Goal: Information Seeking & Learning: Find specific fact

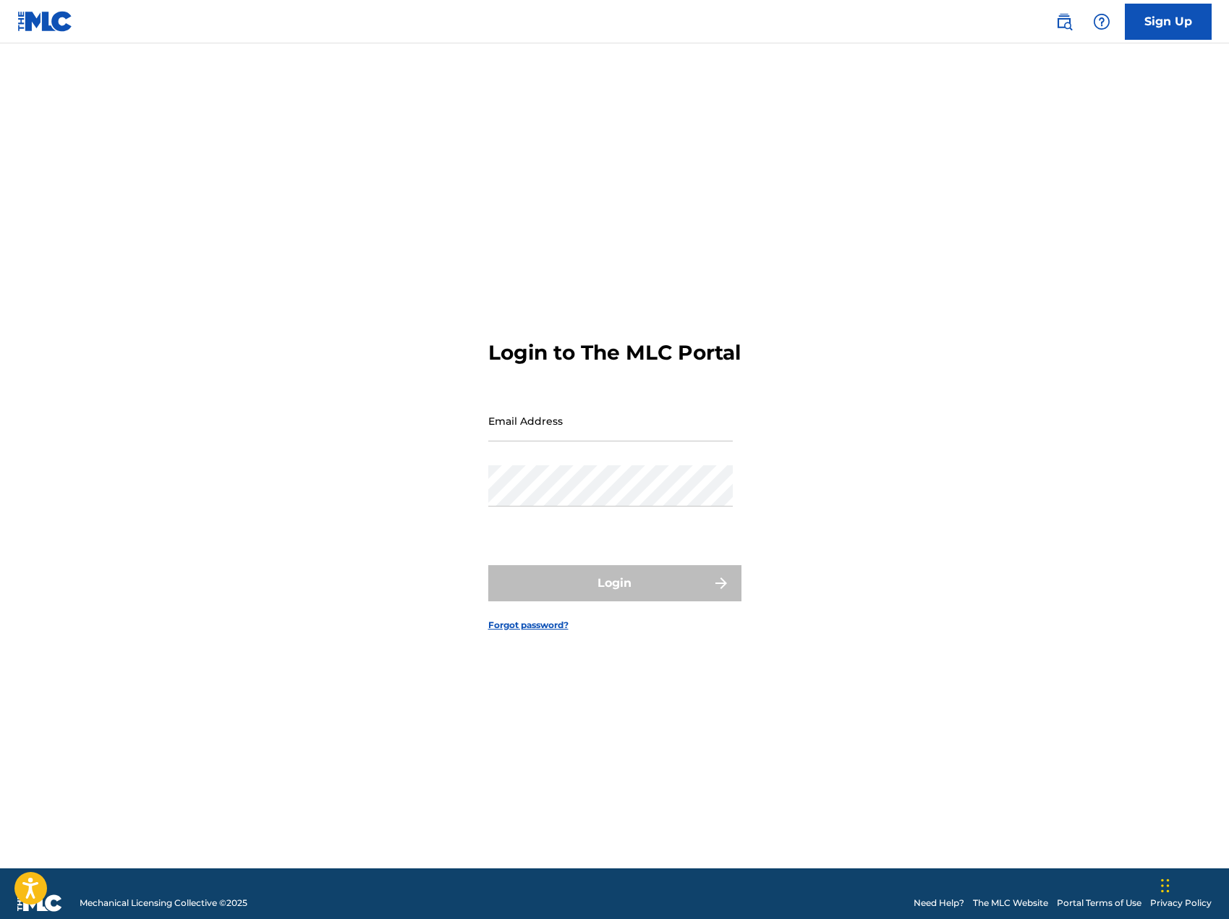
click at [527, 426] on input "Email Address" at bounding box center [610, 420] width 245 height 41
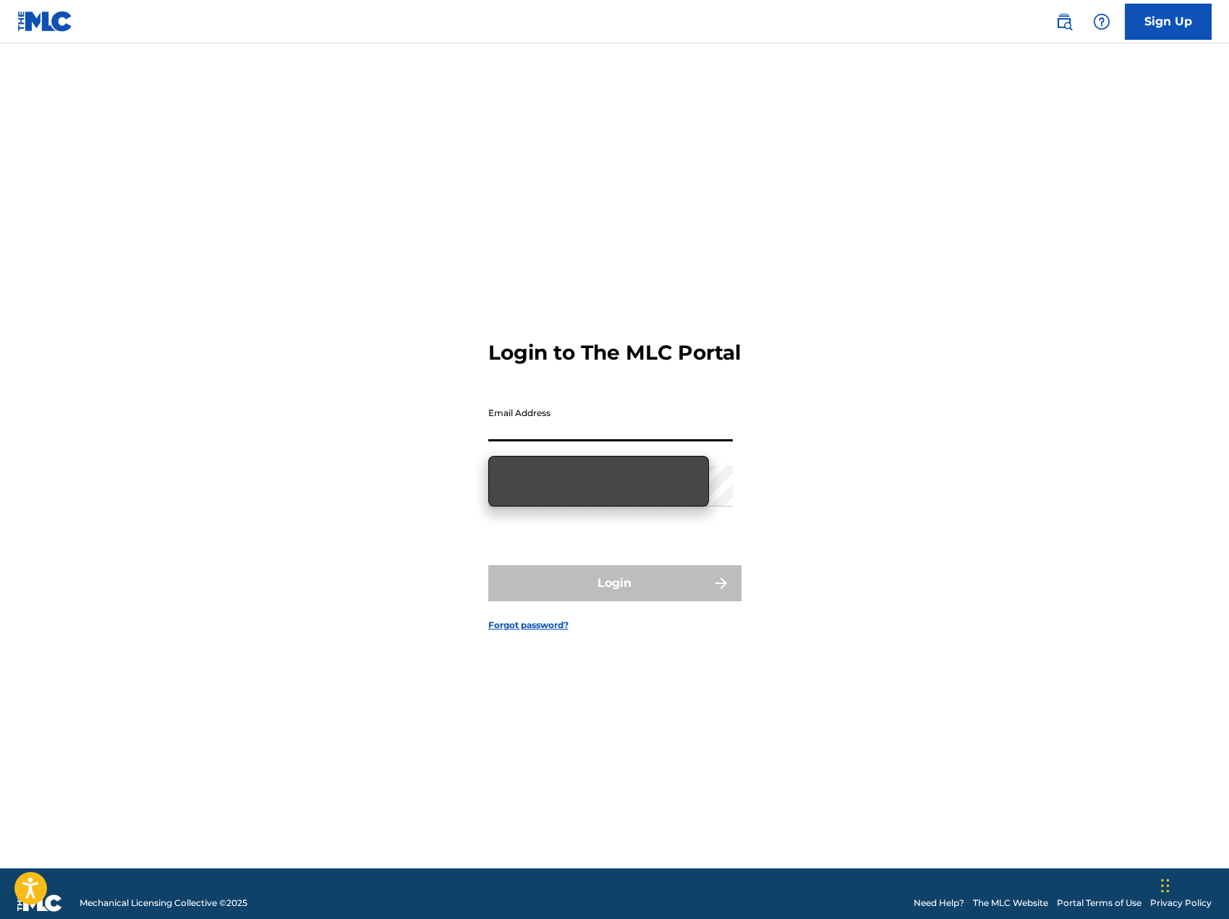
click at [527, 426] on input "Email Address" at bounding box center [610, 420] width 245 height 41
click at [540, 430] on input "Email Address" at bounding box center [610, 420] width 245 height 41
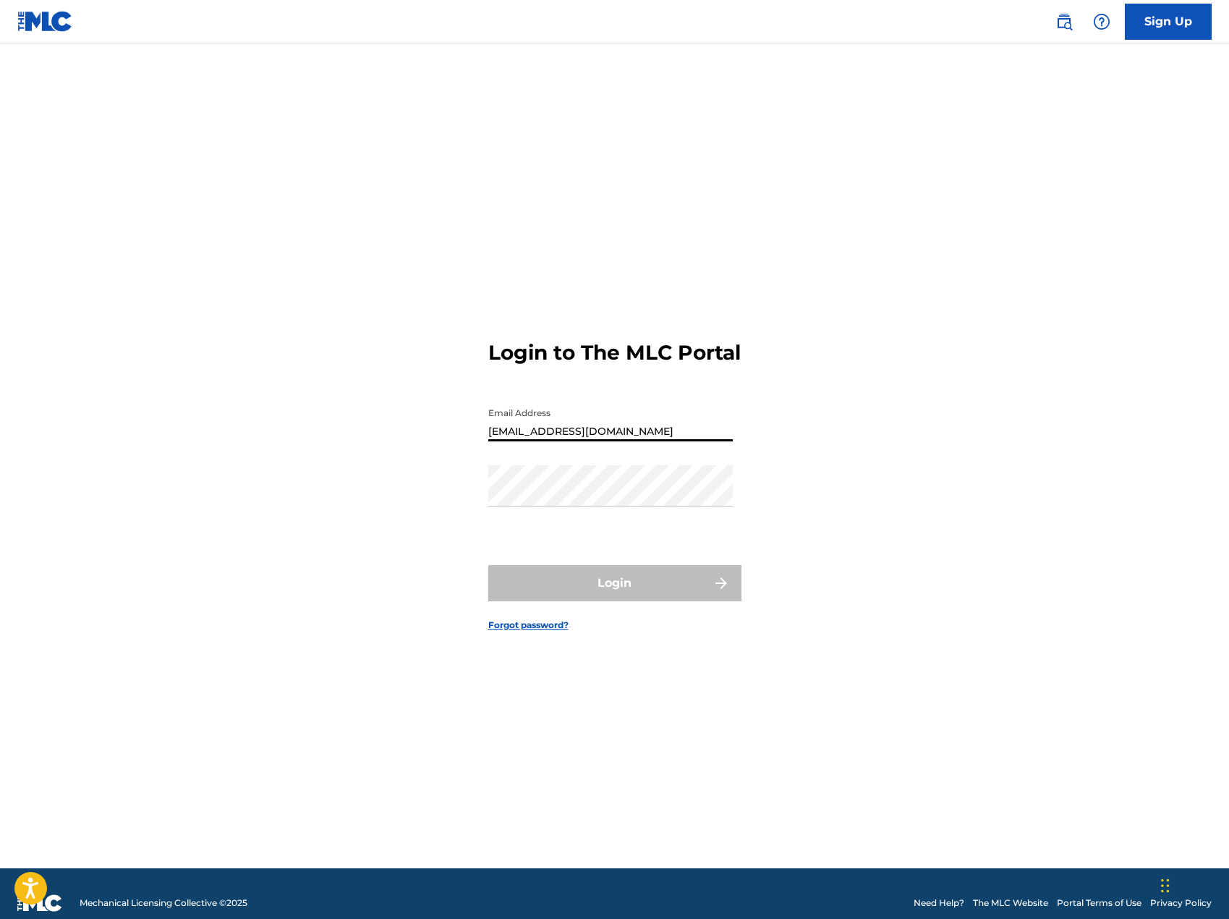
type input "eddieespinal@gmail.com"
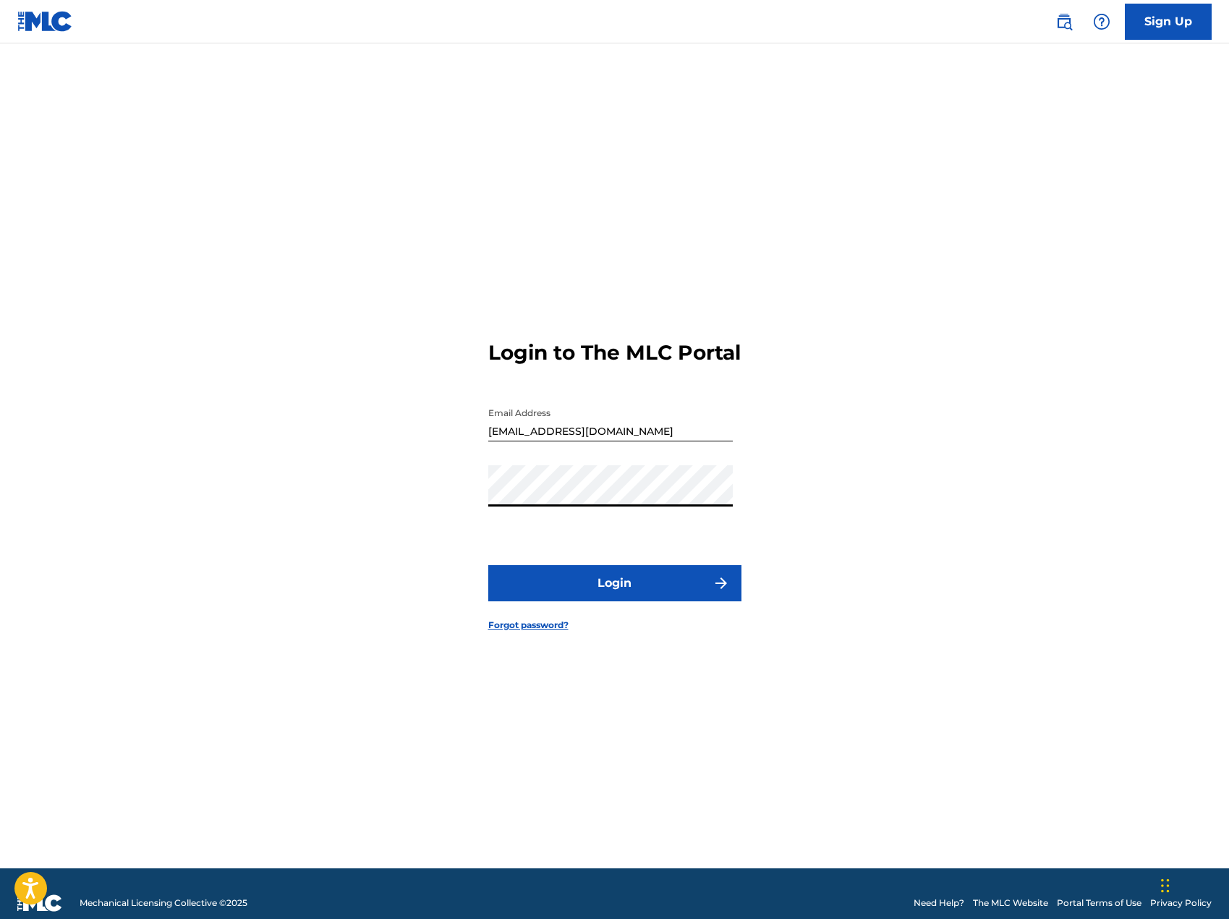
click at [488, 565] on button "Login" at bounding box center [614, 583] width 253 height 36
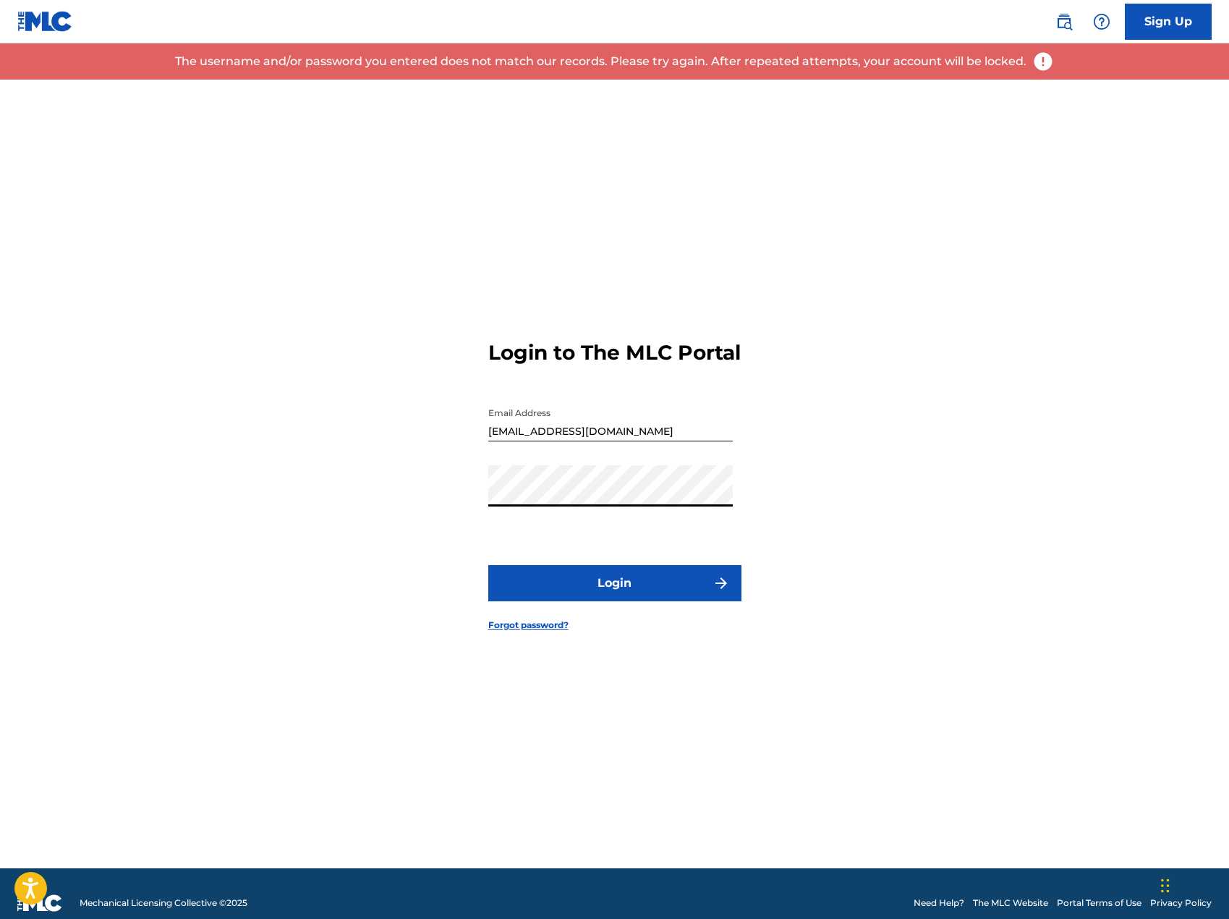
click at [488, 565] on button "Login" at bounding box center [614, 583] width 253 height 36
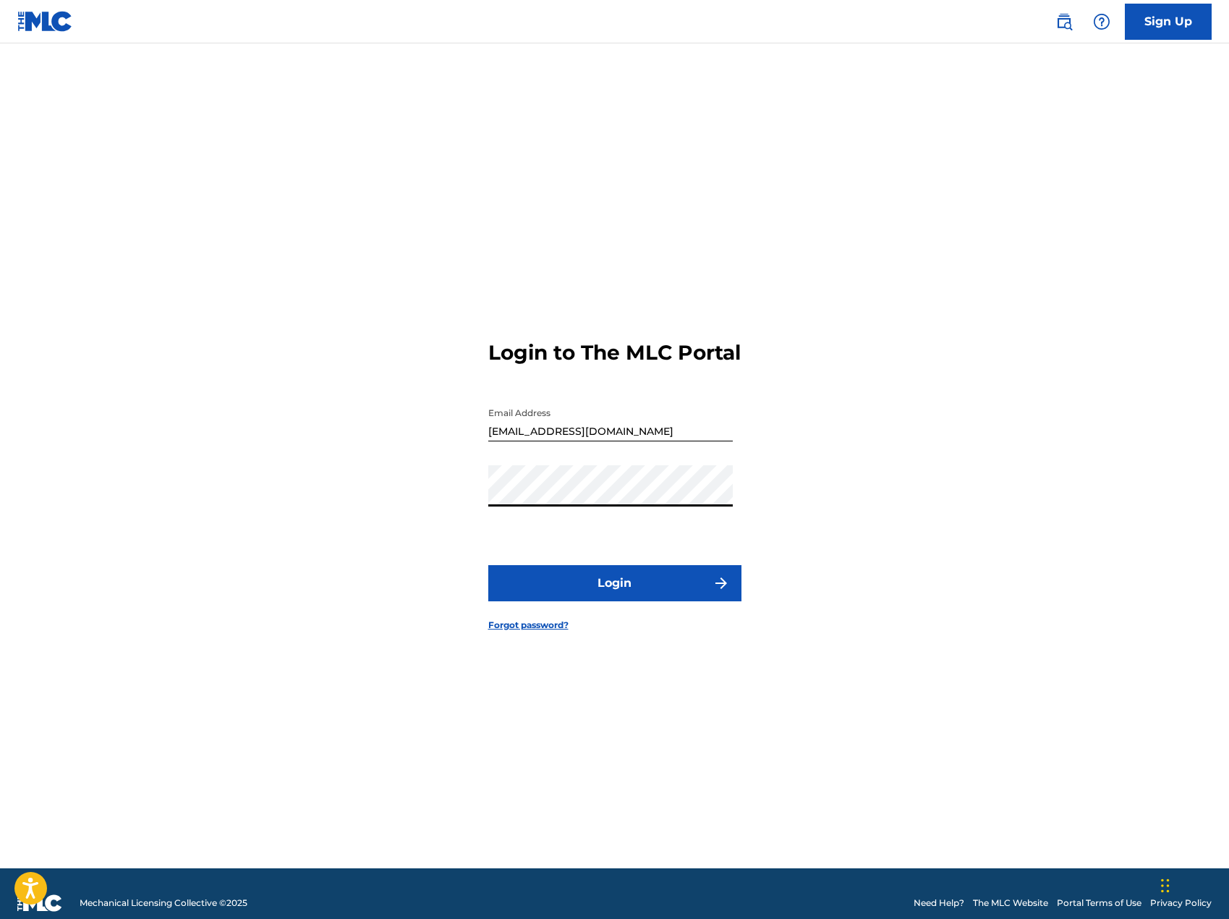
click at [642, 441] on input "eddieespinal@gmail.com" at bounding box center [610, 420] width 245 height 41
click at [407, 453] on div "Login to The MLC Portal Email Address eddieespinal@gmail.com Password Login For…" at bounding box center [615, 474] width 1013 height 789
click at [628, 441] on input "eddieespinal@gmail.com" at bounding box center [610, 420] width 245 height 41
click at [624, 434] on input "eddieespinal@gmail.com" at bounding box center [610, 420] width 245 height 41
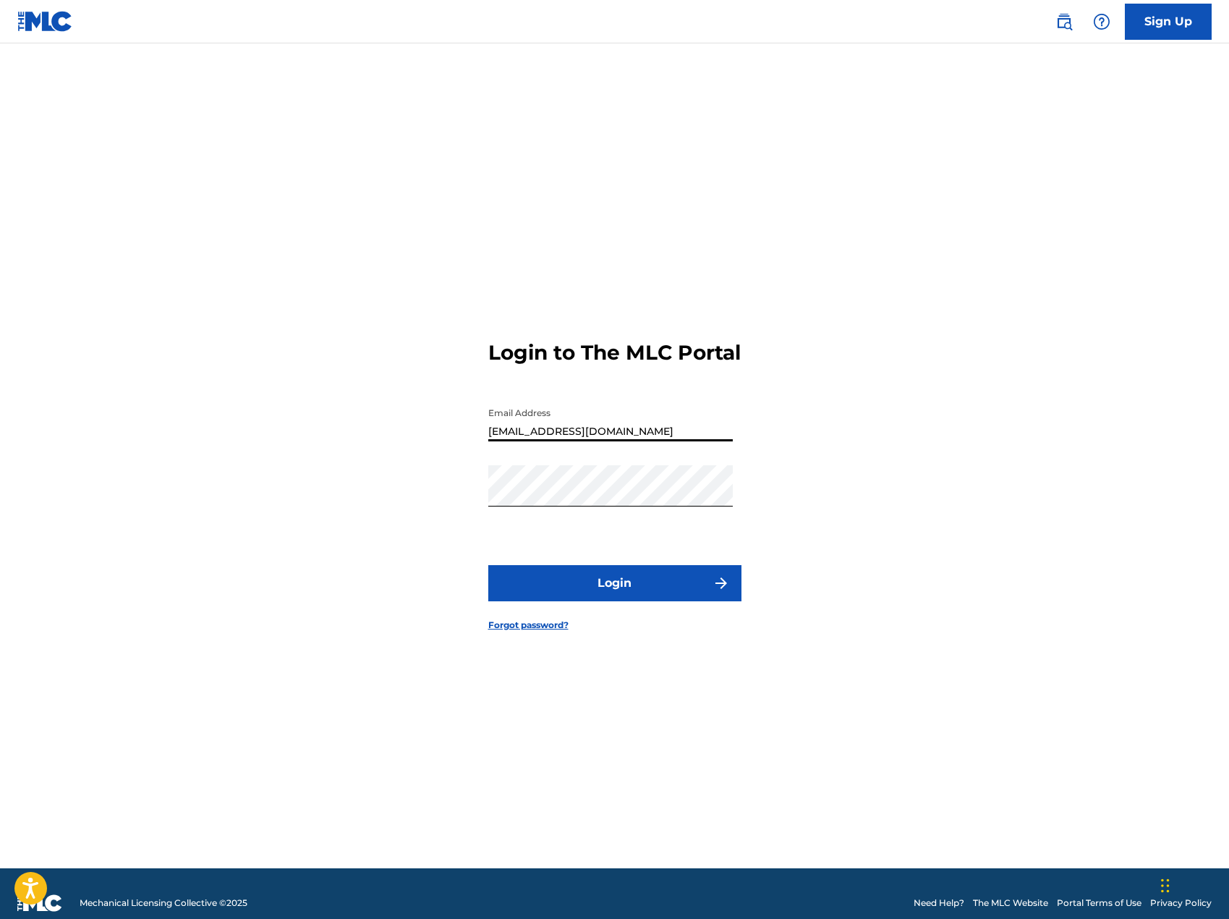
click at [619, 438] on input "eddieespinal@gmail.com" at bounding box center [610, 420] width 245 height 41
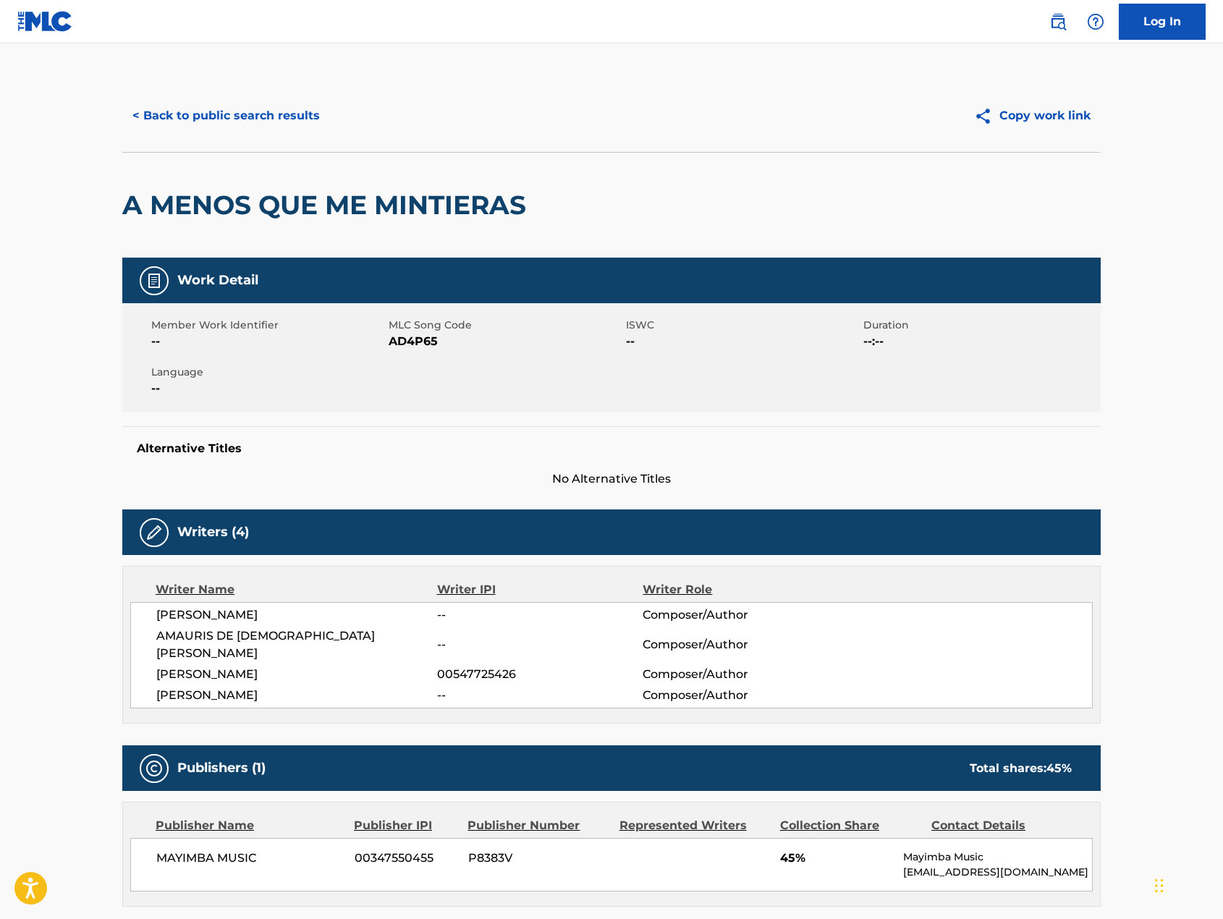
click at [150, 109] on button "< Back to public search results" at bounding box center [226, 116] width 208 height 36
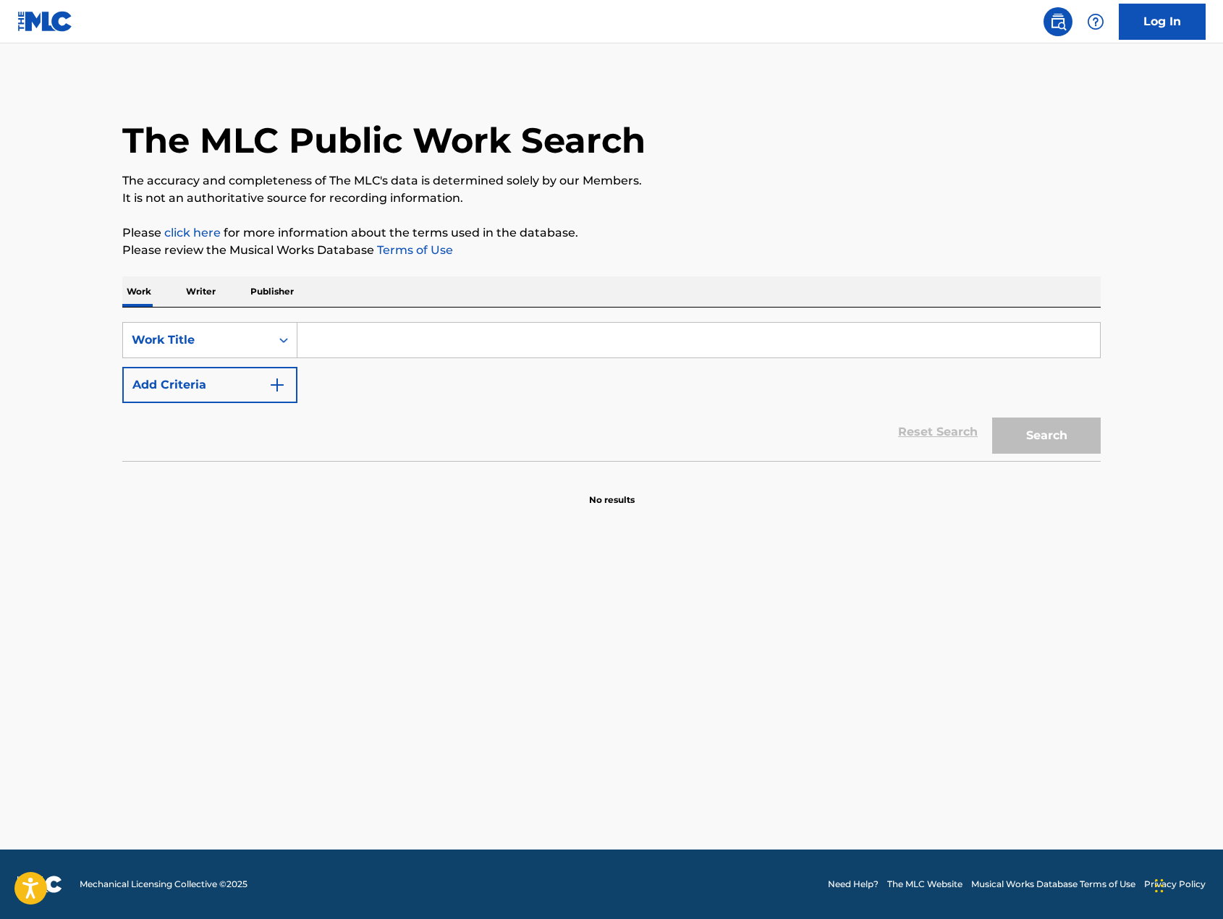
click at [347, 335] on input "Search Form" at bounding box center [698, 340] width 802 height 35
paste input "Una Vez Más"
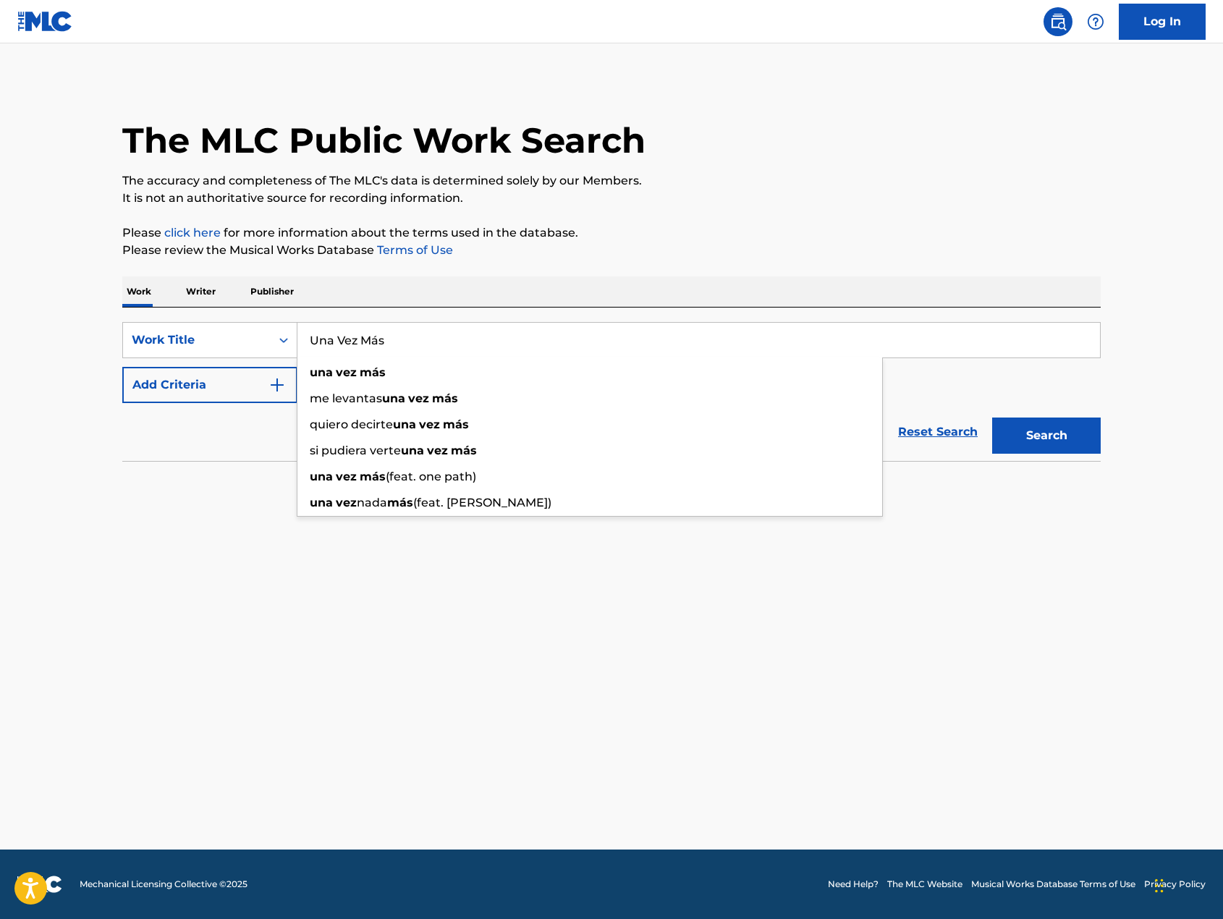
type input "Una Vez Más"
click at [1039, 437] on button "Search" at bounding box center [1046, 435] width 109 height 36
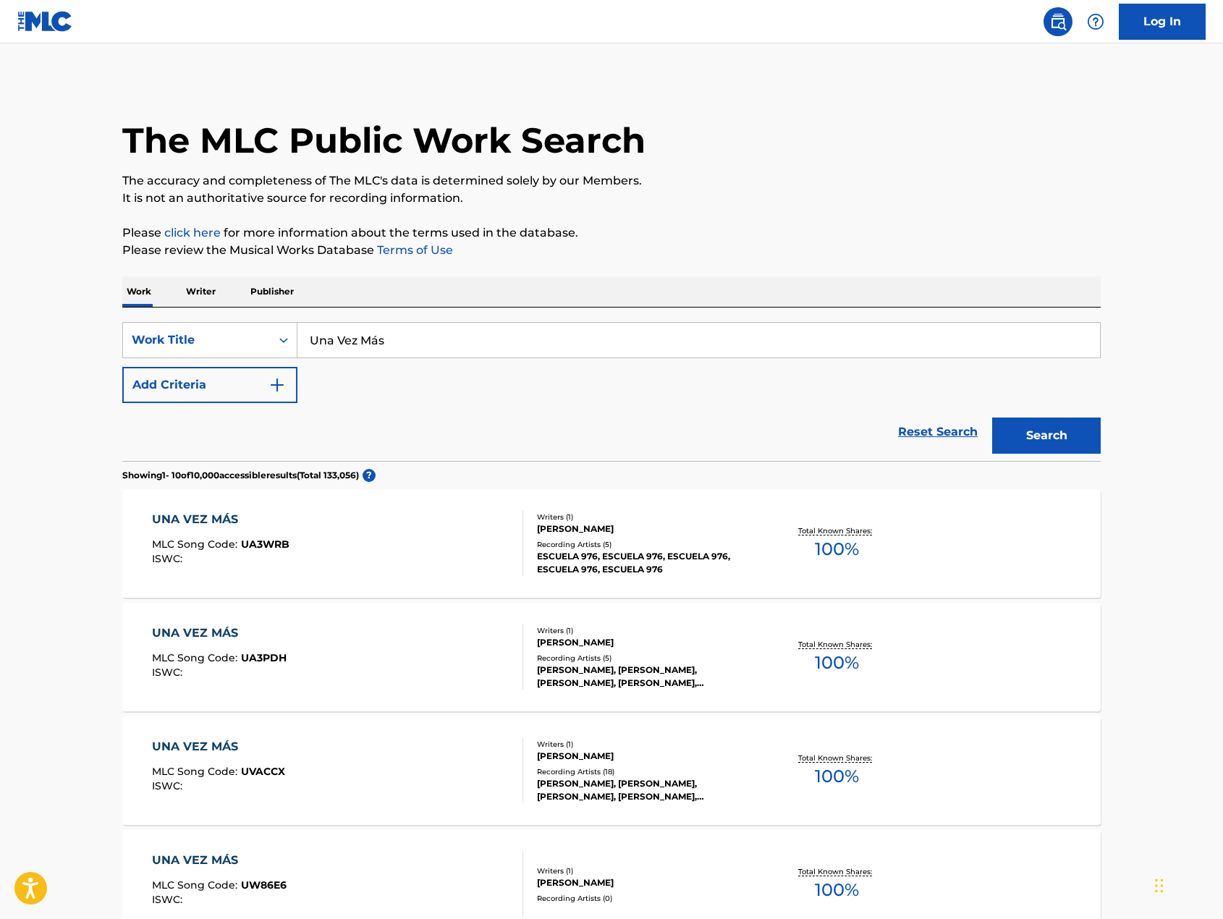
click at [264, 378] on button "Add Criteria" at bounding box center [209, 385] width 175 height 36
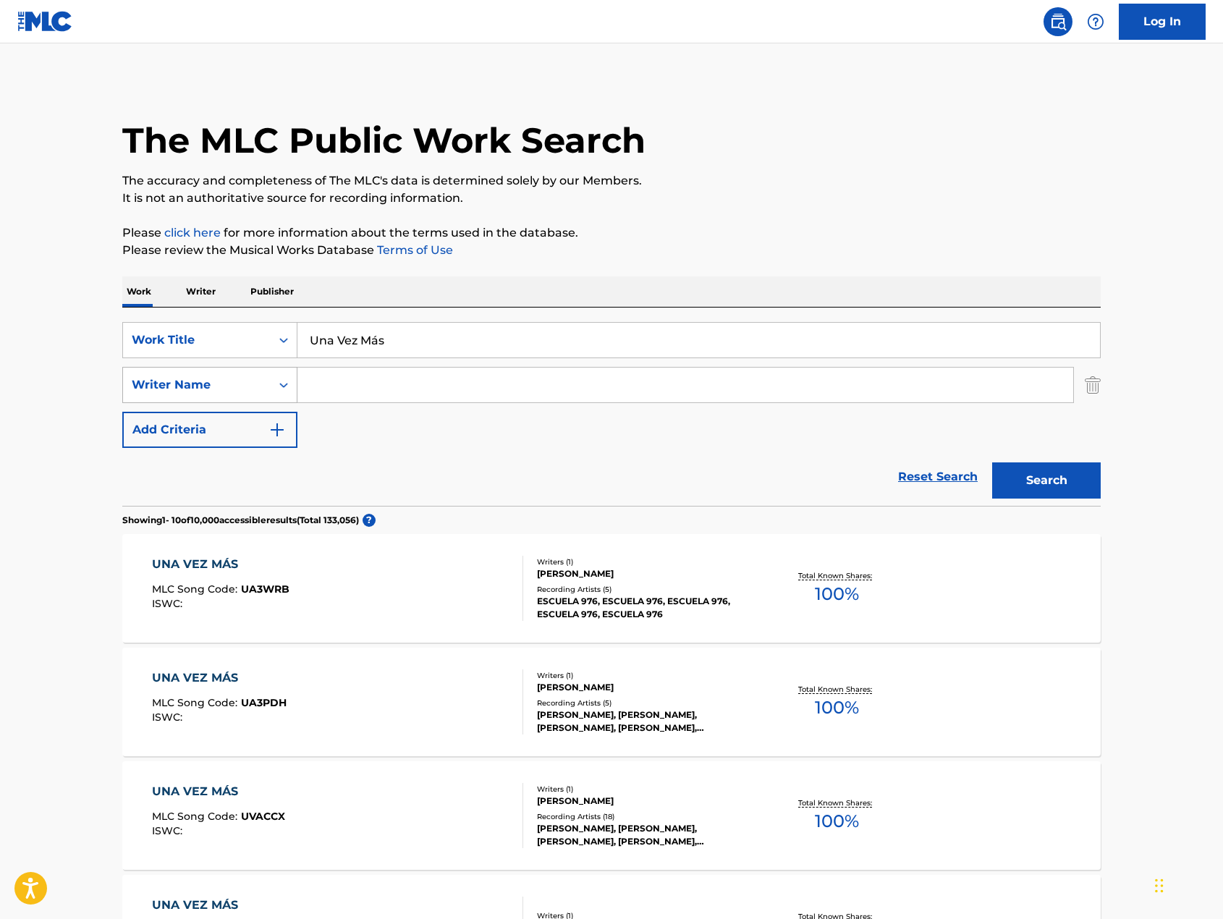
click at [271, 385] on div "Search Form" at bounding box center [284, 385] width 26 height 26
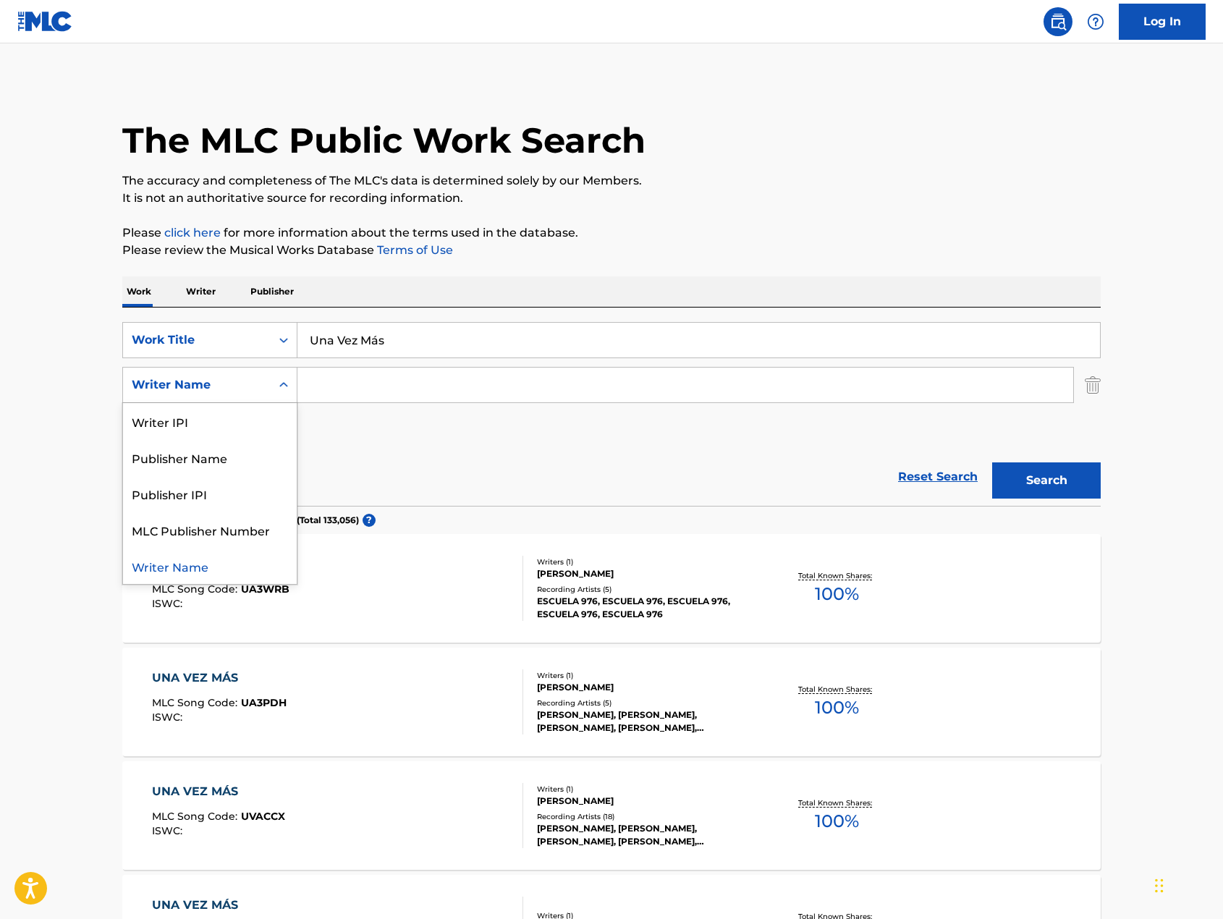
click at [201, 567] on div "Writer Name" at bounding box center [210, 566] width 174 height 36
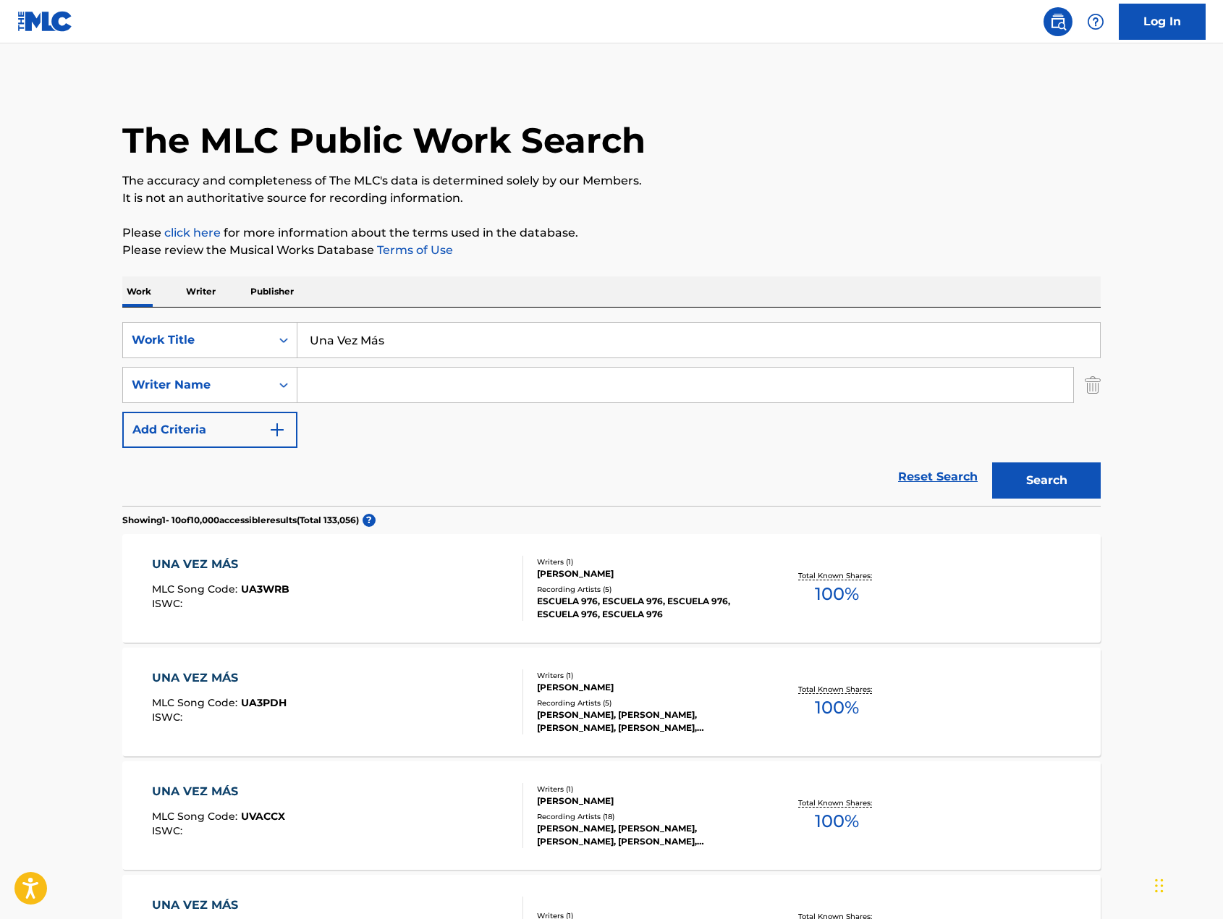
click at [323, 389] on input "Search Form" at bounding box center [685, 385] width 776 height 35
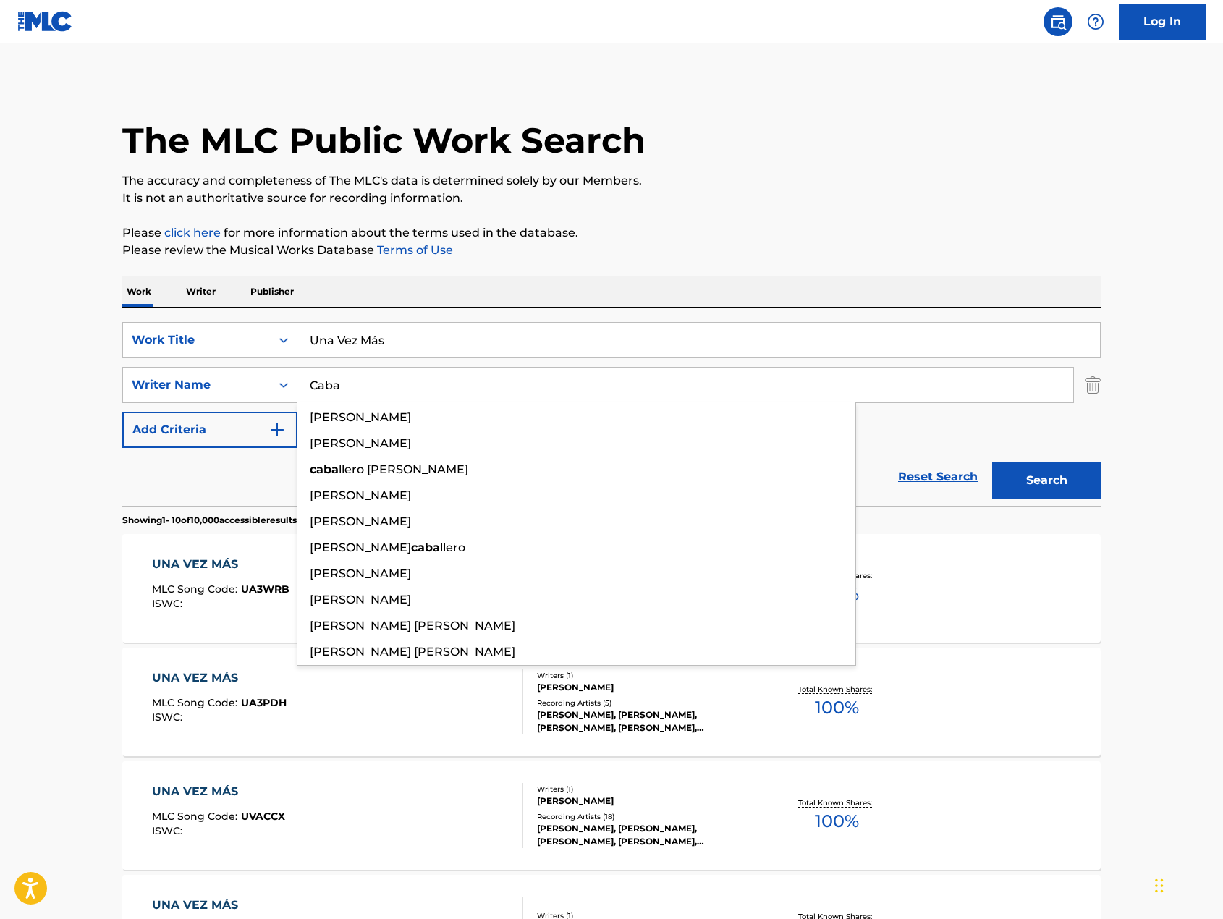
type input "Caba"
click at [992, 462] on button "Search" at bounding box center [1046, 480] width 109 height 36
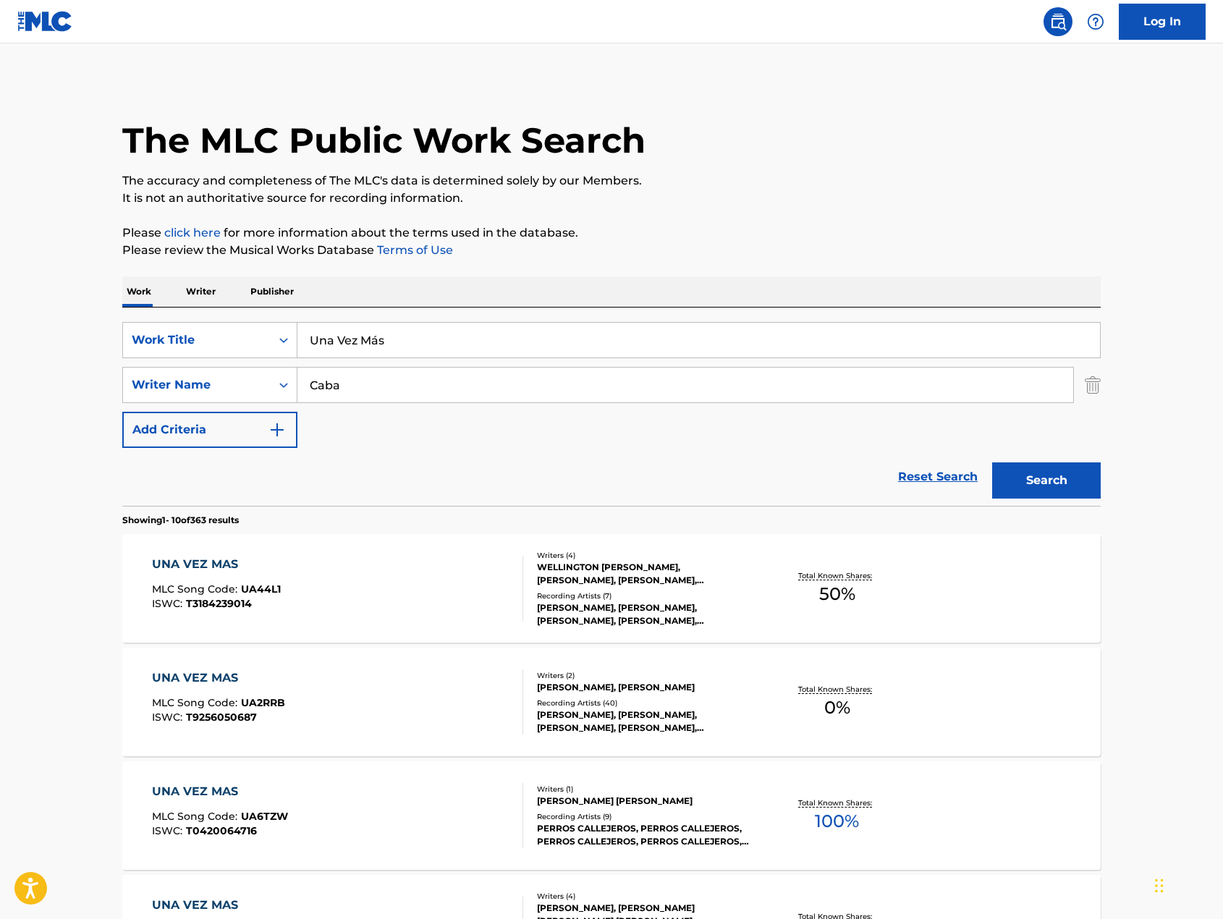
click at [222, 563] on div "UNA VEZ MAS" at bounding box center [216, 564] width 129 height 17
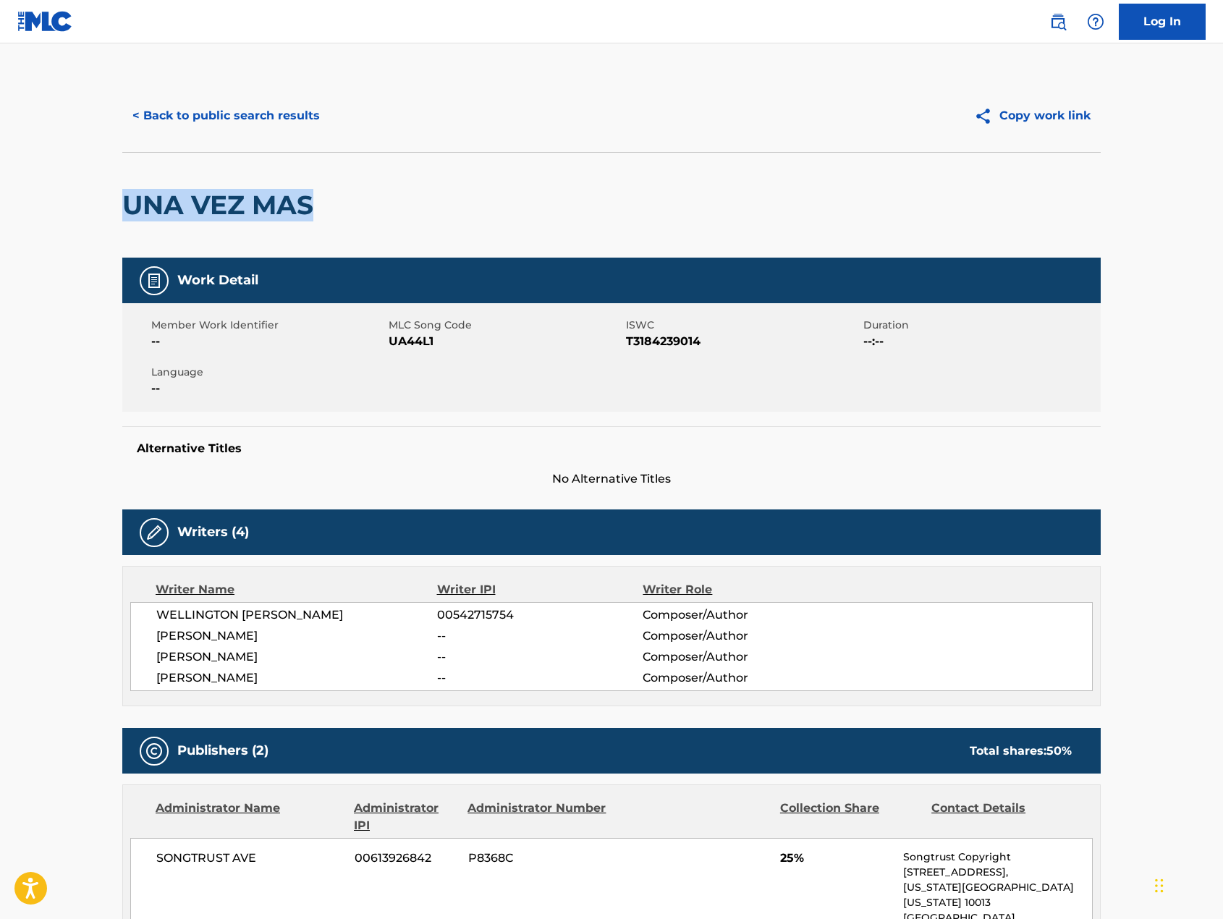
drag, startPoint x: 332, startPoint y: 205, endPoint x: 126, endPoint y: 204, distance: 206.2
click at [126, 204] on div "UNA VEZ MAS" at bounding box center [611, 205] width 978 height 106
click at [654, 341] on span "T3184239014" at bounding box center [743, 341] width 234 height 17
copy span "T3184239014"
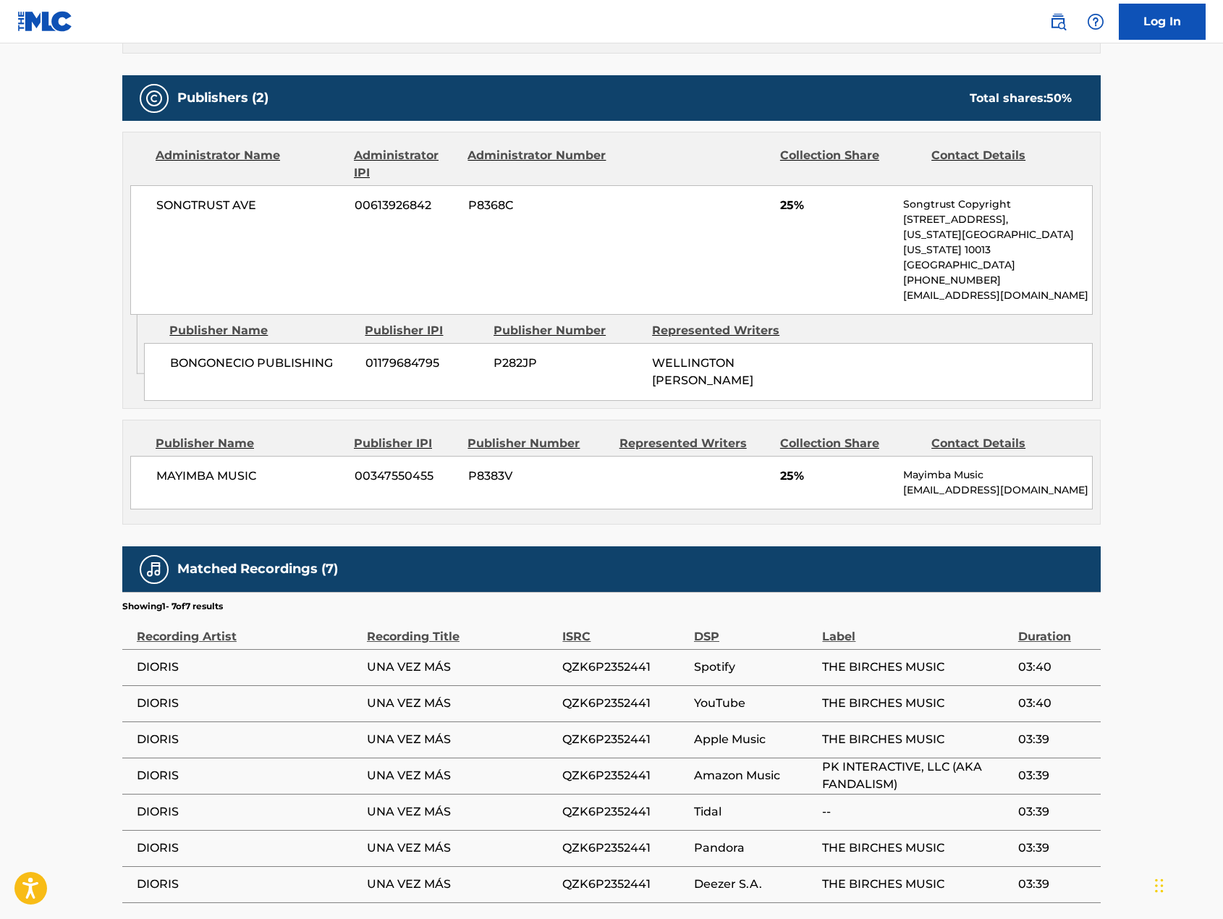
scroll to position [699, 0]
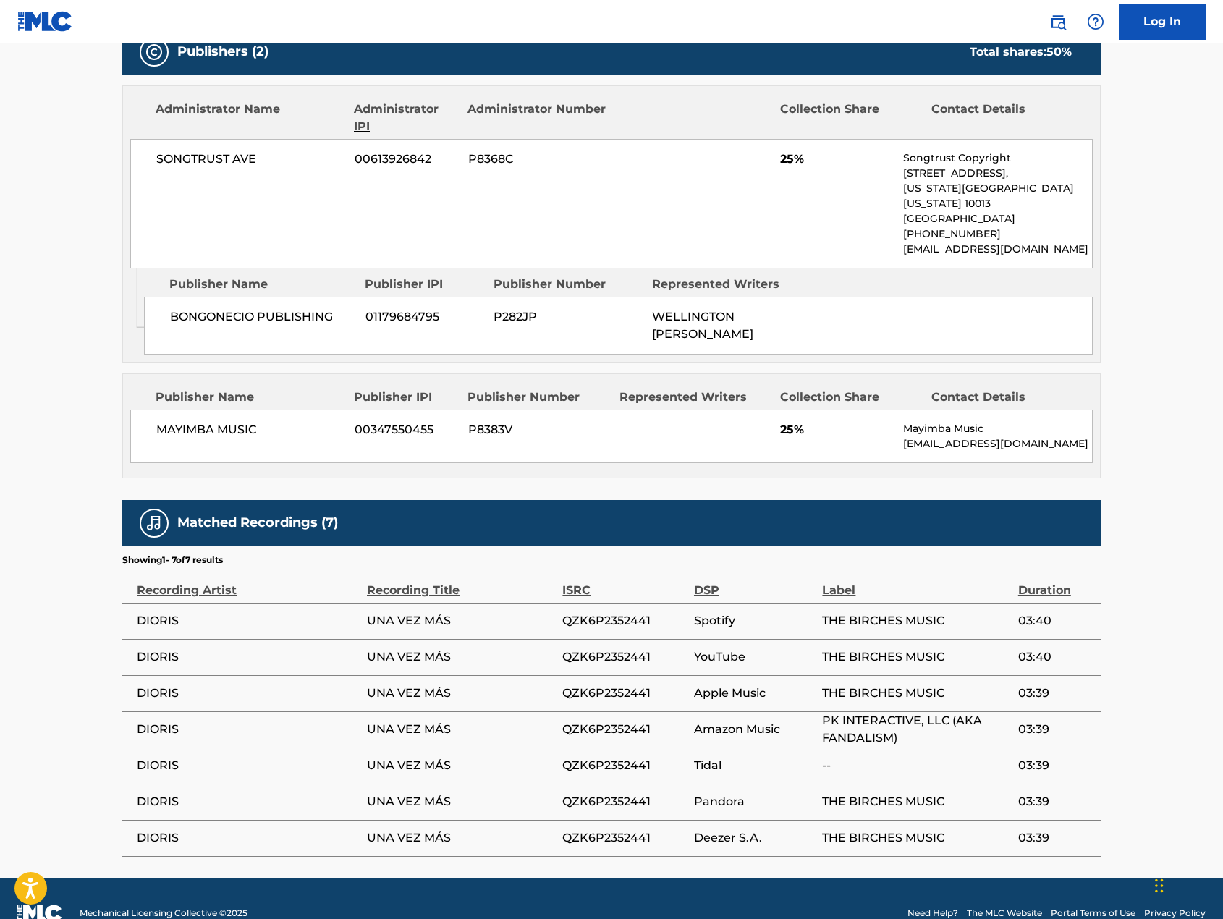
click at [155, 612] on span "DIORIS" at bounding box center [248, 620] width 223 height 17
copy span "DIORIS"
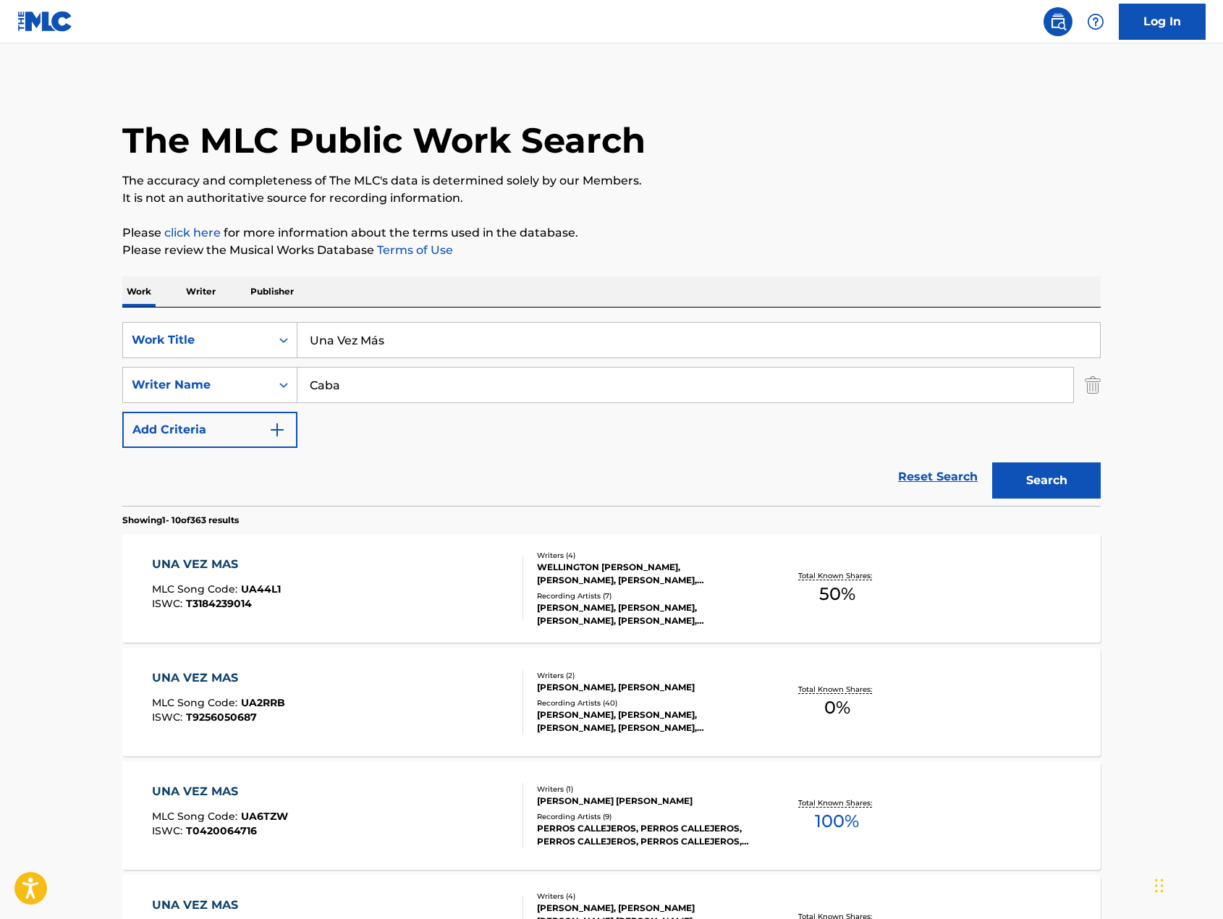
click at [344, 331] on input "Una Vez Más" at bounding box center [698, 340] width 802 height 35
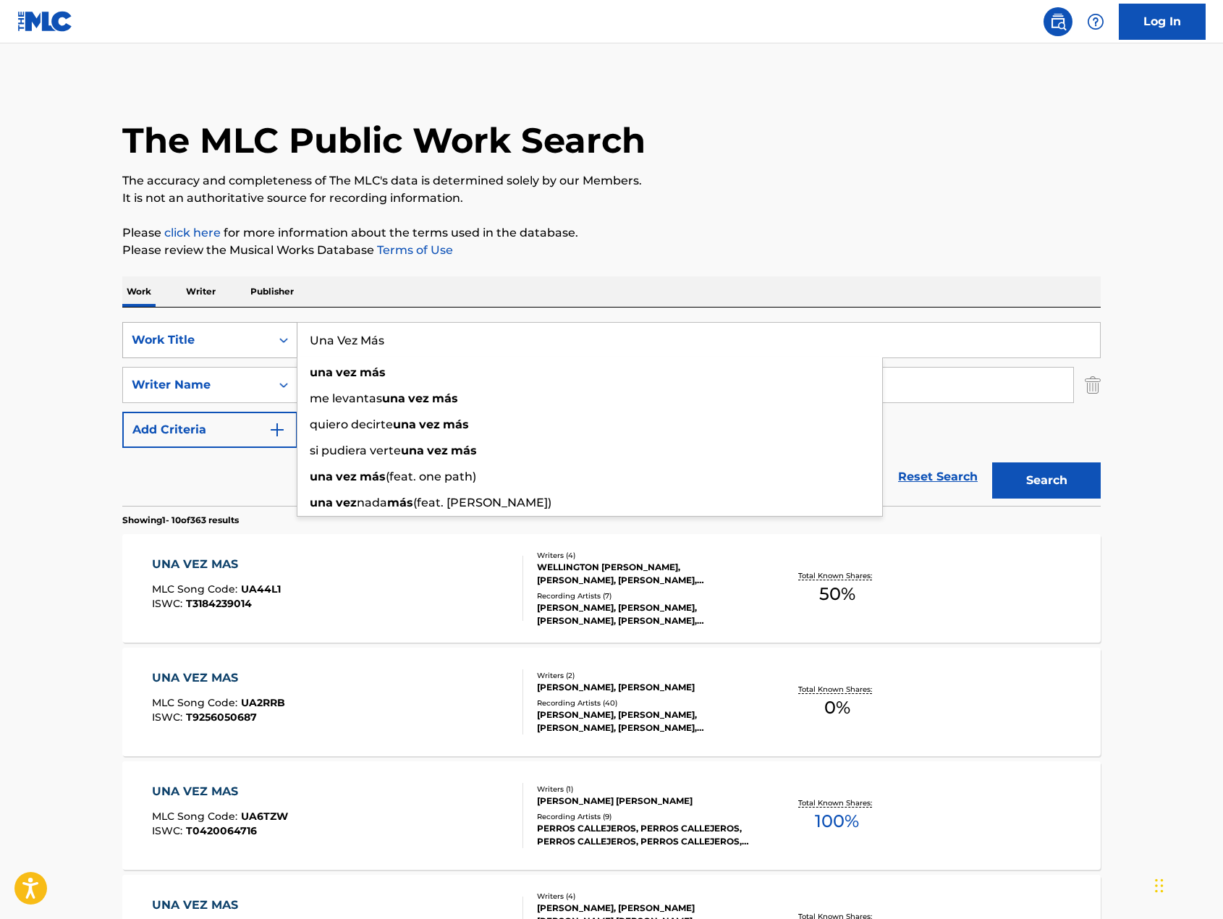
click at [280, 341] on icon "Search Form" at bounding box center [283, 340] width 14 height 14
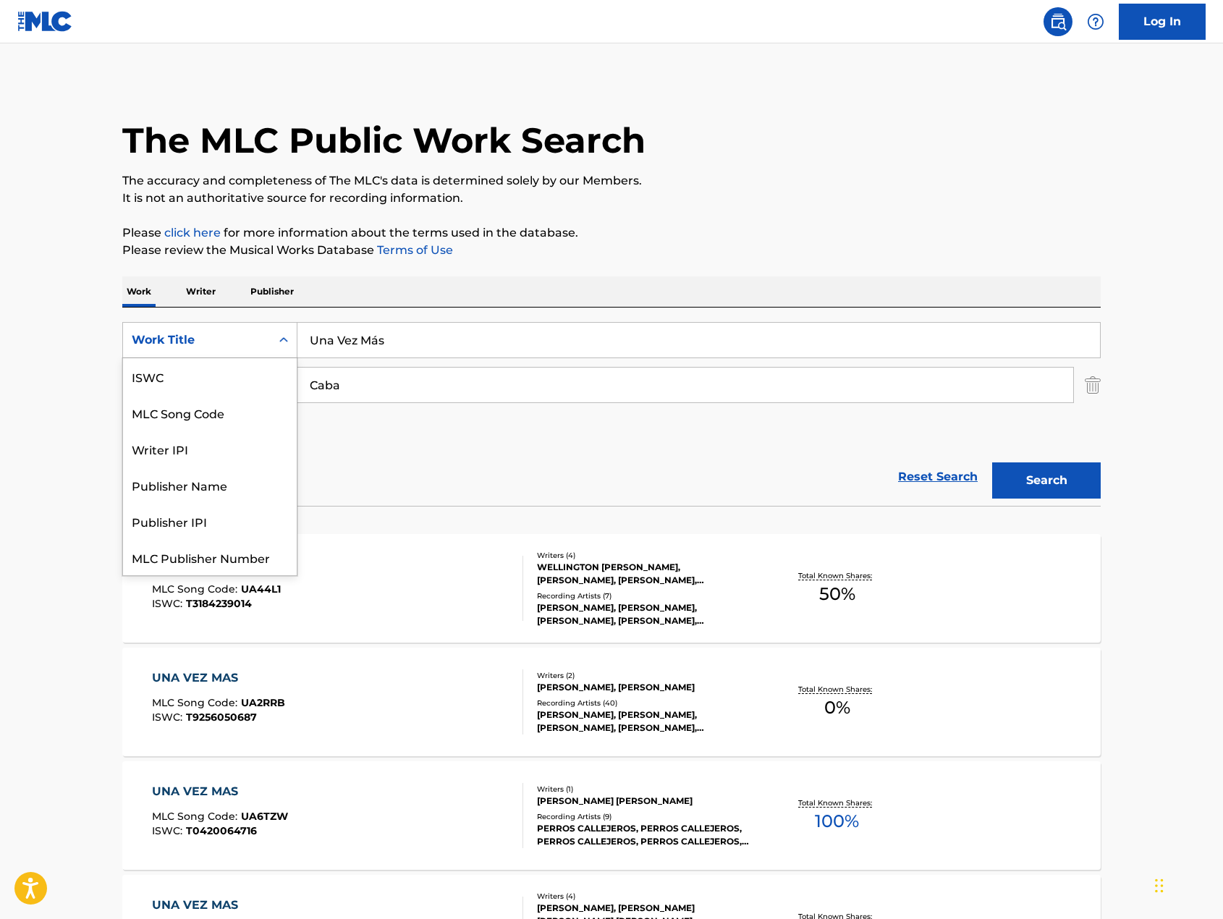
scroll to position [36, 0]
click at [170, 556] on div "Work Title" at bounding box center [210, 557] width 174 height 36
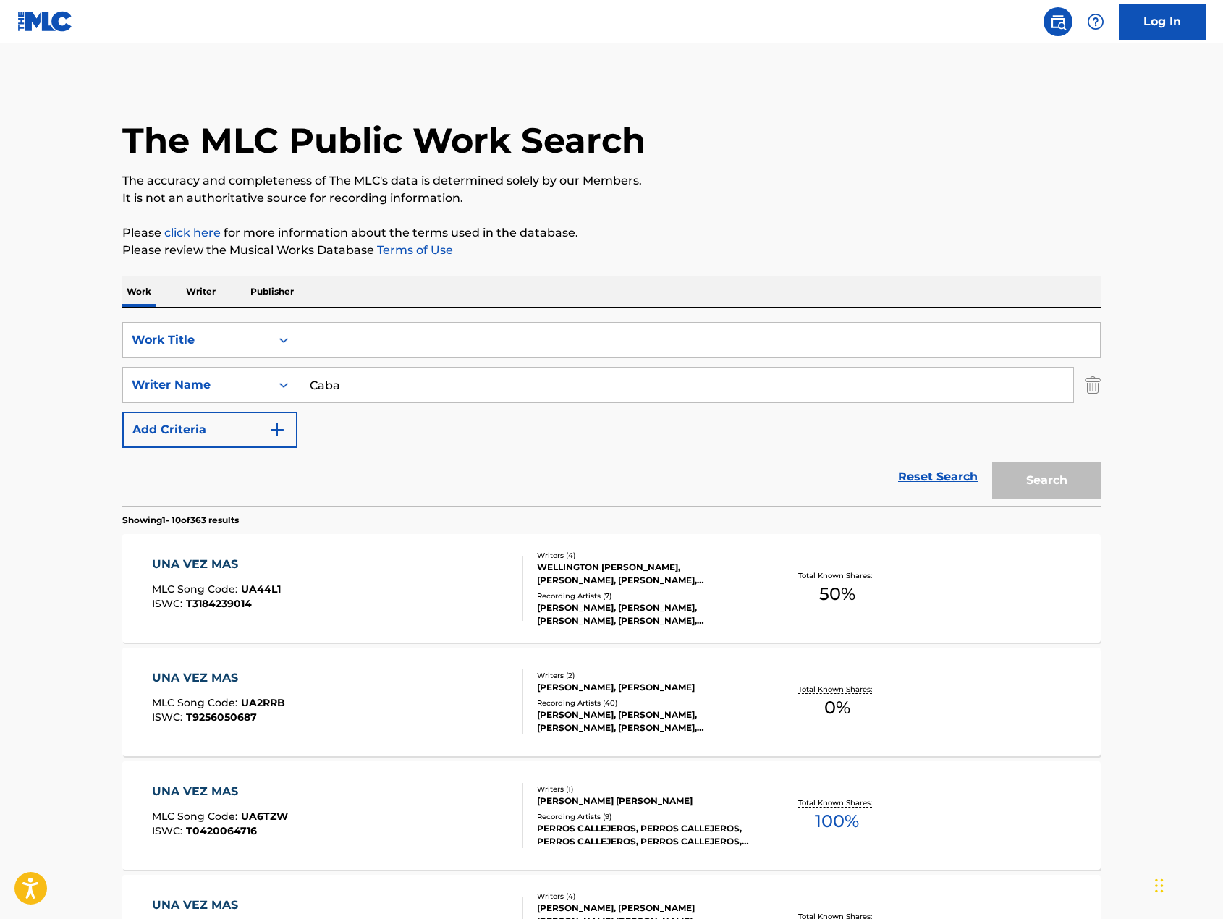
click at [327, 337] on input "Search Form" at bounding box center [698, 340] width 802 height 35
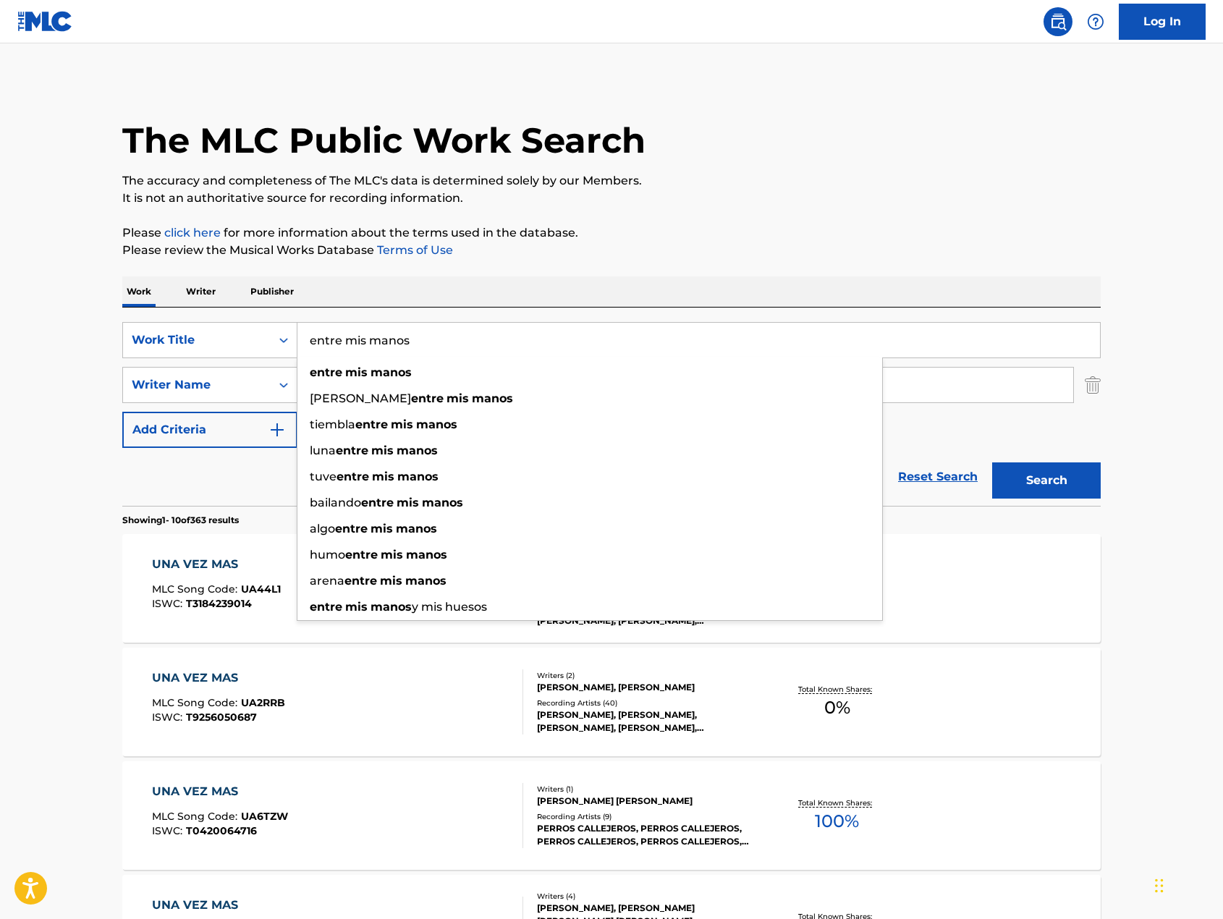
type input "entre mis manos"
click at [992, 462] on button "Search" at bounding box center [1046, 480] width 109 height 36
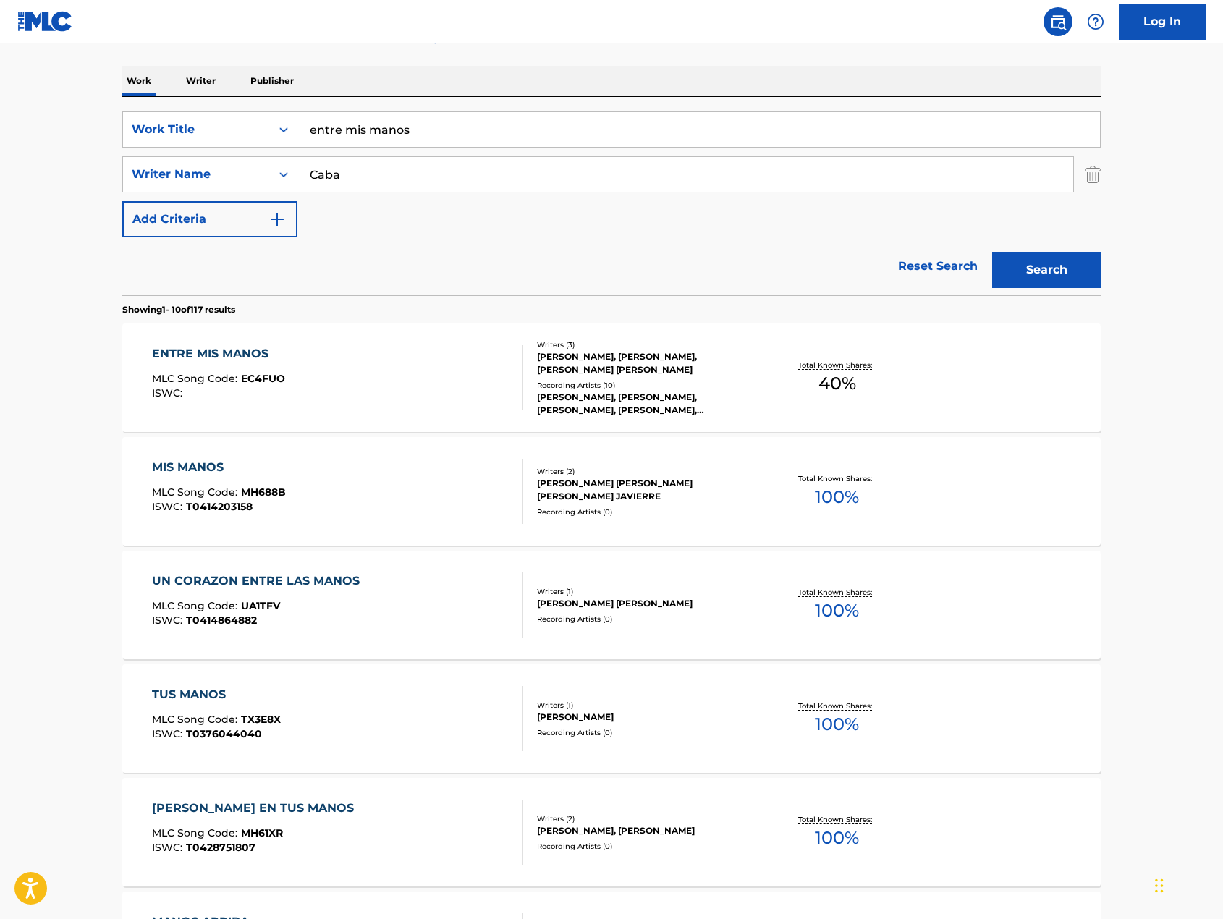
scroll to position [214, 0]
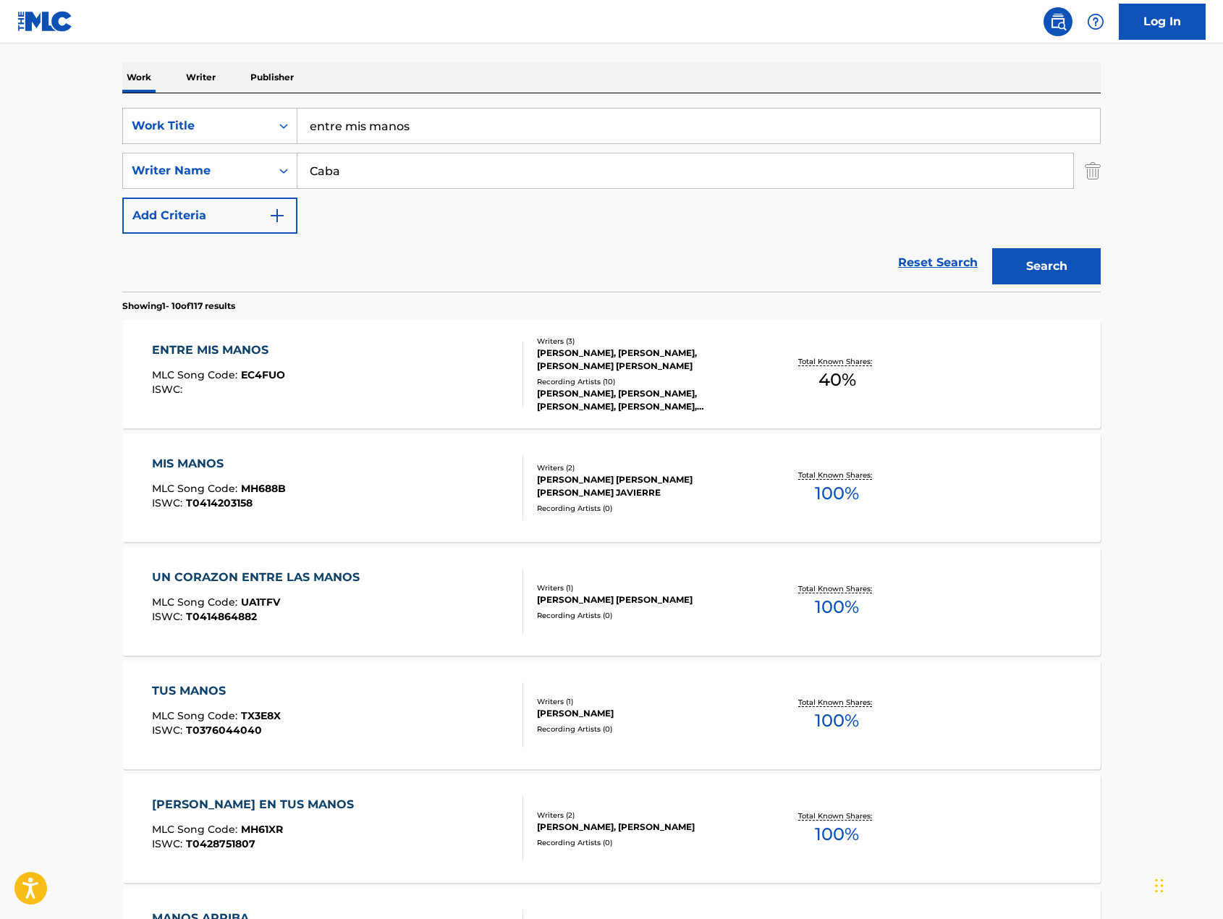
click at [234, 352] on div "ENTRE MIS MANOS" at bounding box center [218, 349] width 133 height 17
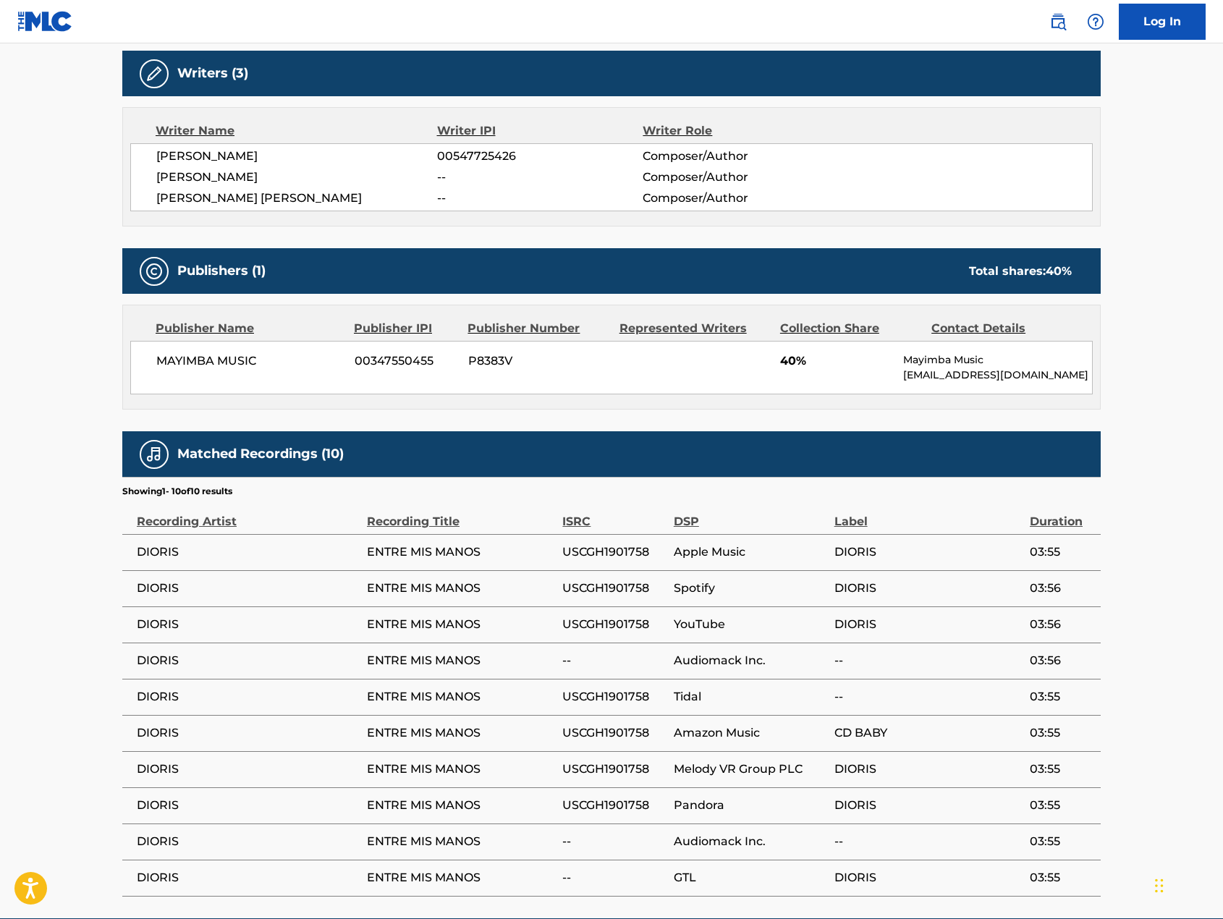
scroll to position [463, 0]
